Goal: Find specific page/section: Find specific page/section

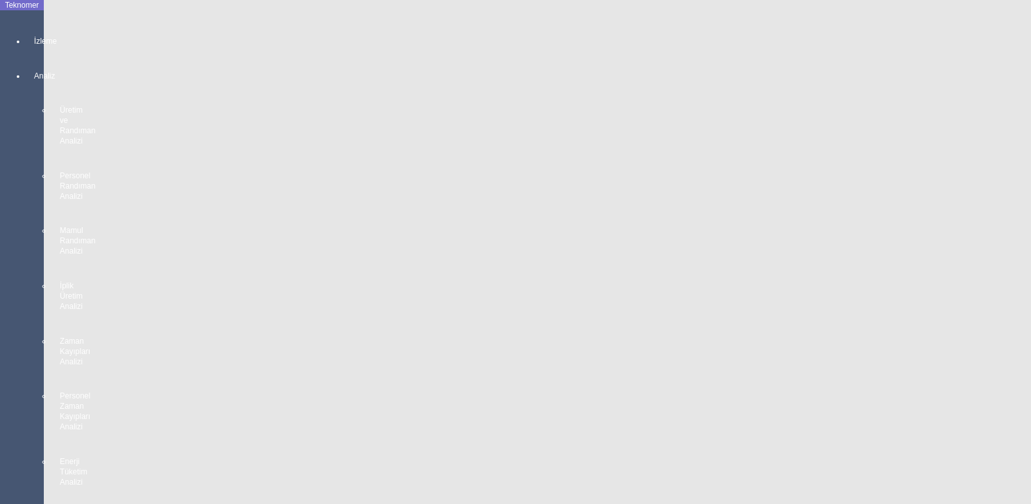
click at [34, 28] on icon at bounding box center [34, 28] width 1 height 0
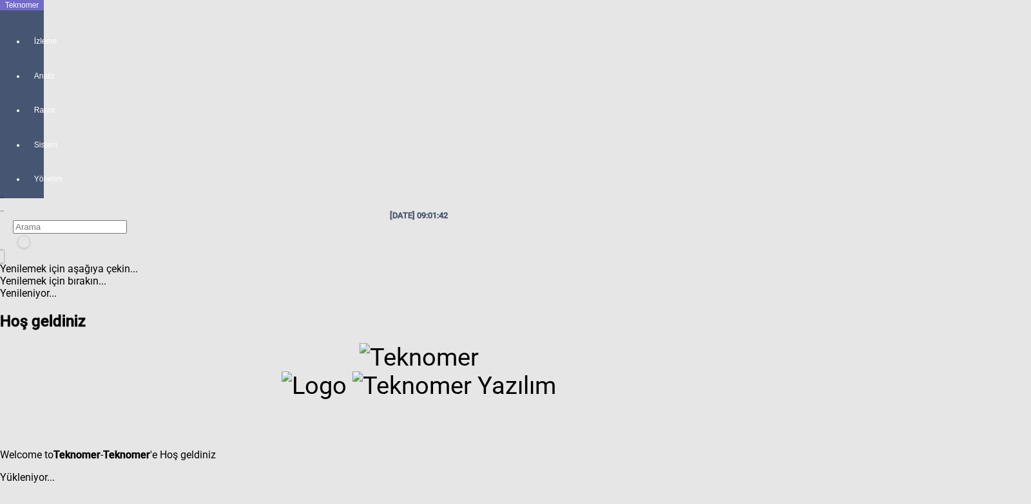
click at [34, 28] on icon at bounding box center [34, 28] width 1 height 0
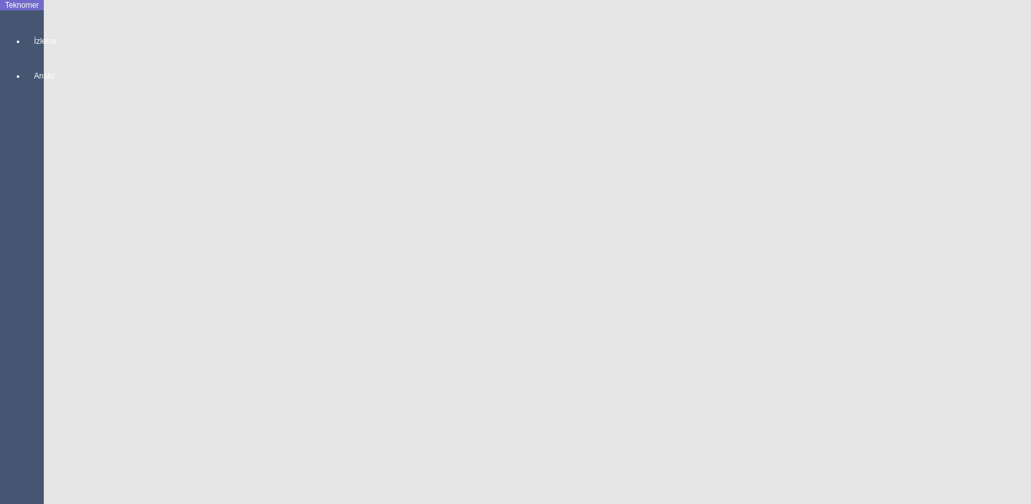
click at [34, 28] on icon at bounding box center [34, 28] width 1 height 0
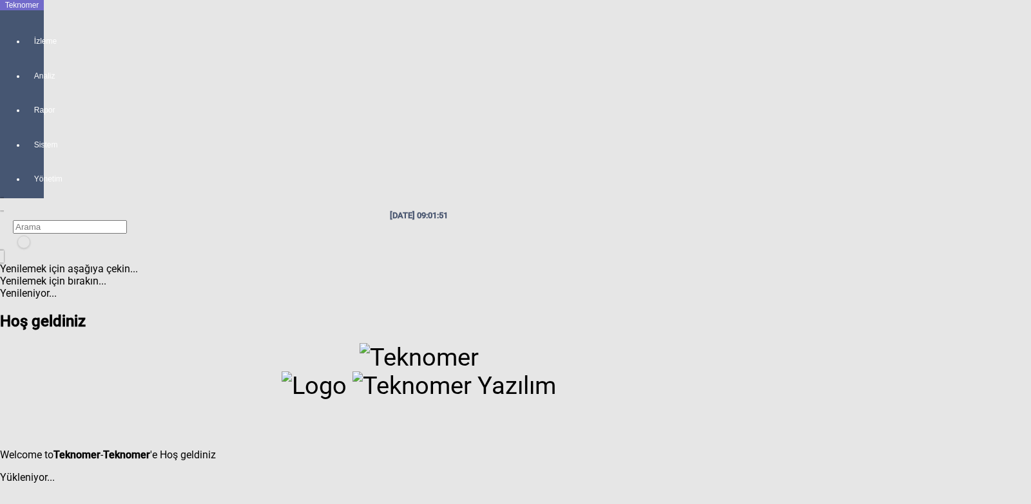
click at [34, 28] on icon at bounding box center [34, 28] width 1 height 0
click at [18, 236] on icon at bounding box center [18, 236] width 0 height 0
click at [956, 114] on span "Oturumu Kapat" at bounding box center [993, 120] width 75 height 12
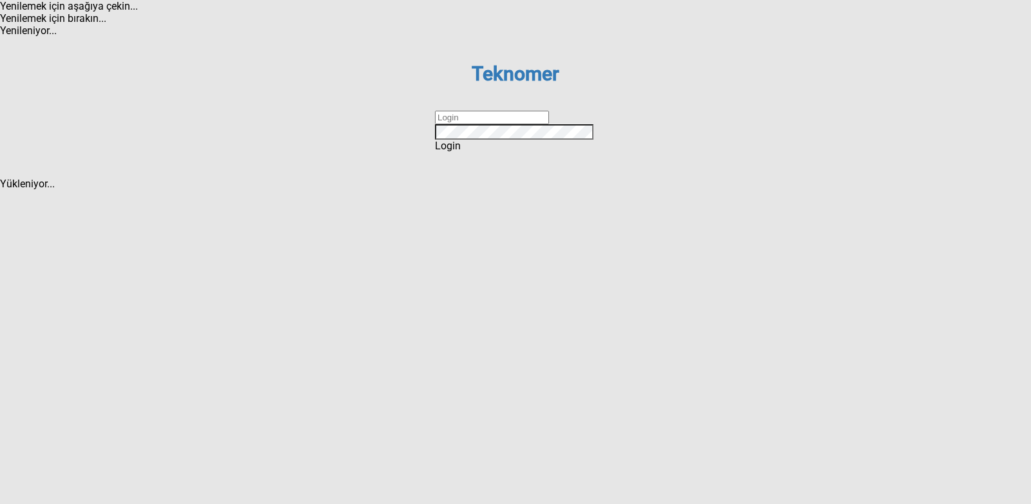
click at [549, 124] on input "text" at bounding box center [492, 118] width 114 height 14
type input "M"
type input "mehmetakar"
click at [535, 152] on div "Login" at bounding box center [515, 146] width 161 height 12
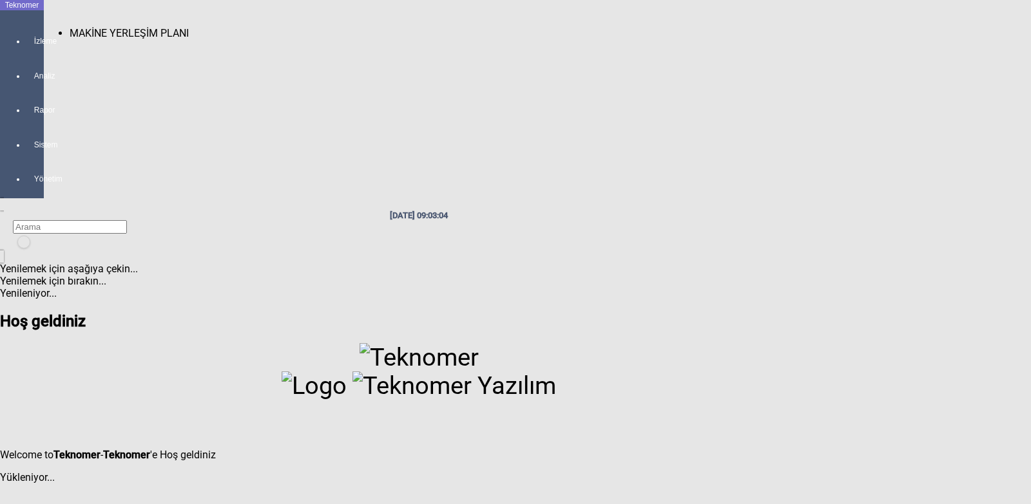
click at [73, 28] on span "MAKİNE YERLEŞİM PLANI" at bounding box center [129, 33] width 119 height 12
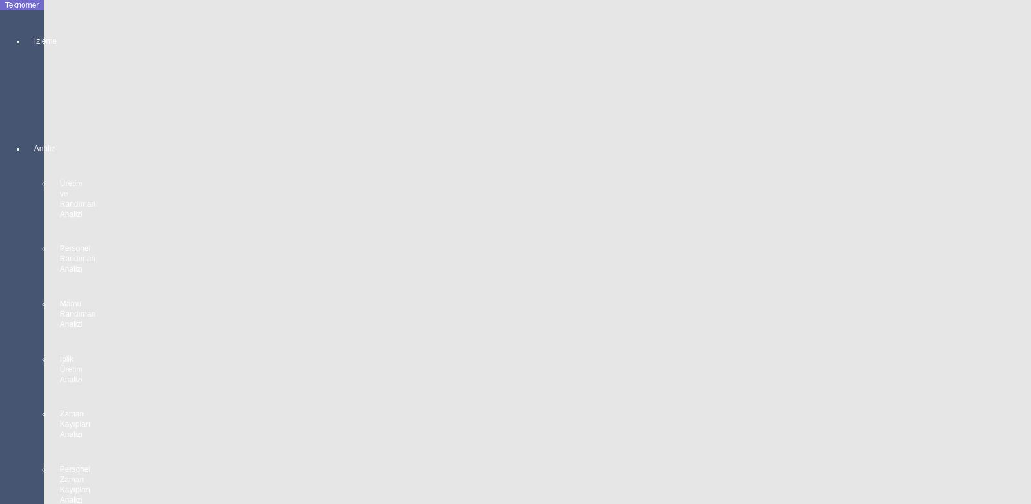
scroll to position [129, 0]
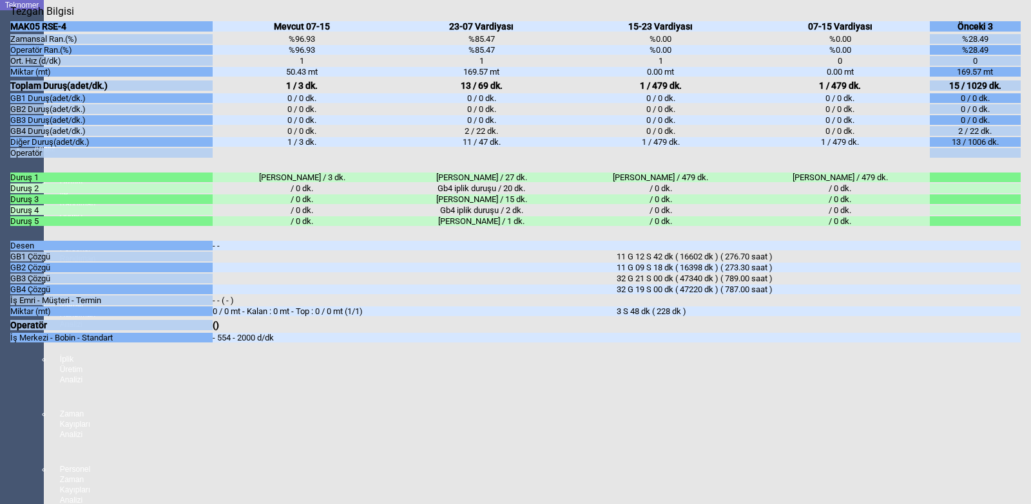
click at [10, 17] on icon "Kapat" at bounding box center [10, 17] width 0 height 0
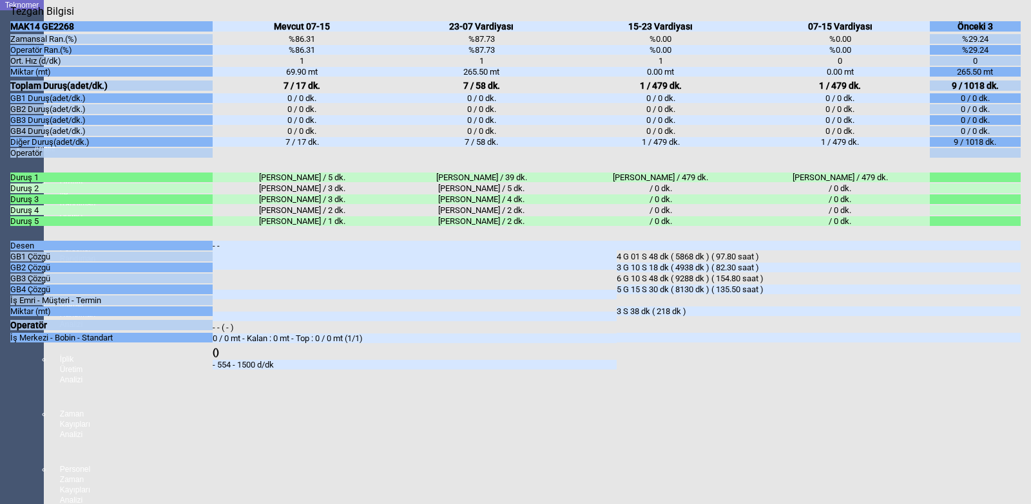
click at [10, 17] on icon "Kapat" at bounding box center [10, 17] width 0 height 0
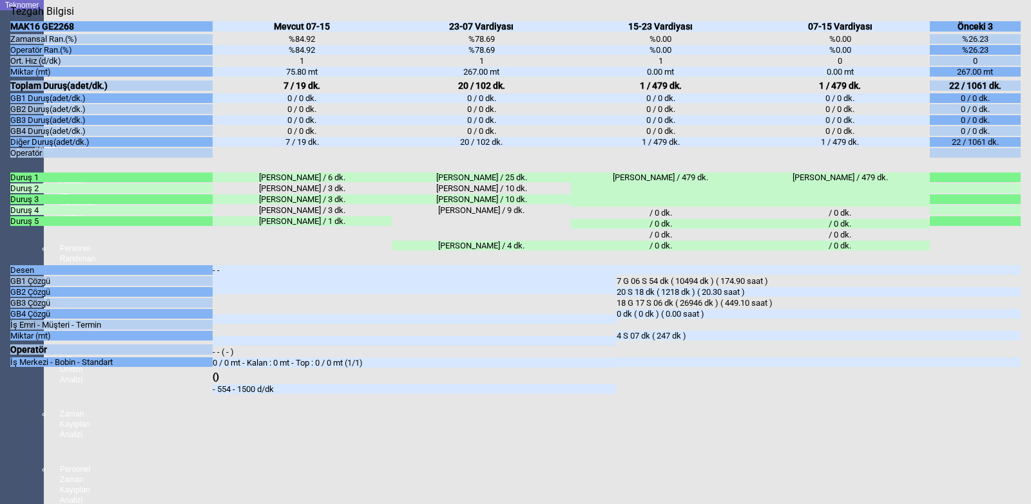
click at [10, 17] on icon "Kapat" at bounding box center [10, 17] width 0 height 0
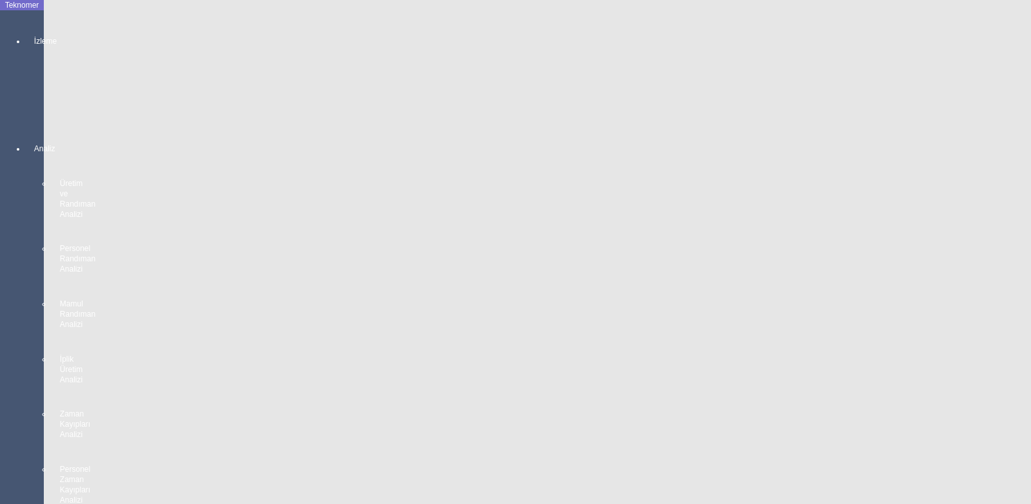
scroll to position [64, 0]
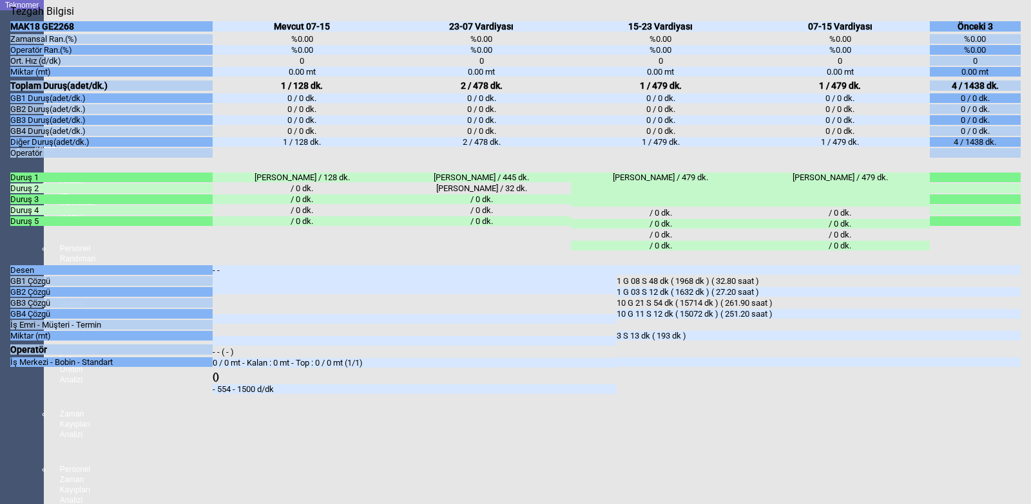
click at [10, 17] on icon "Kapat" at bounding box center [10, 17] width 0 height 0
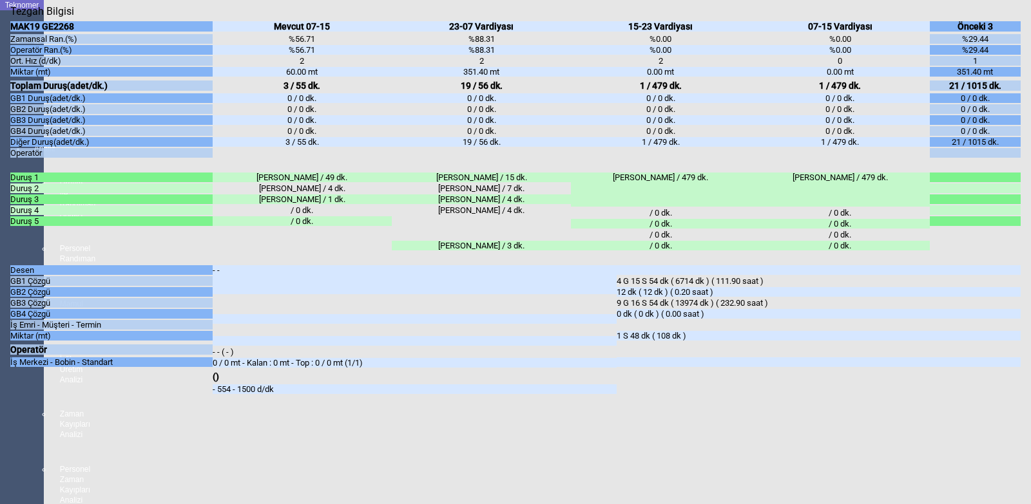
click at [10, 17] on icon "Kapat" at bounding box center [10, 17] width 0 height 0
